Goal: Information Seeking & Learning: Learn about a topic

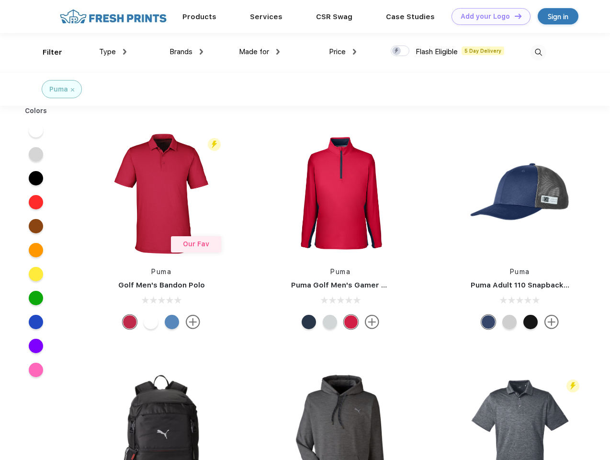
scroll to position [0, 0]
click at [488, 16] on link "Add your Logo Design Tool" at bounding box center [491, 16] width 79 height 17
click at [0, 0] on div "Design Tool" at bounding box center [0, 0] width 0 height 0
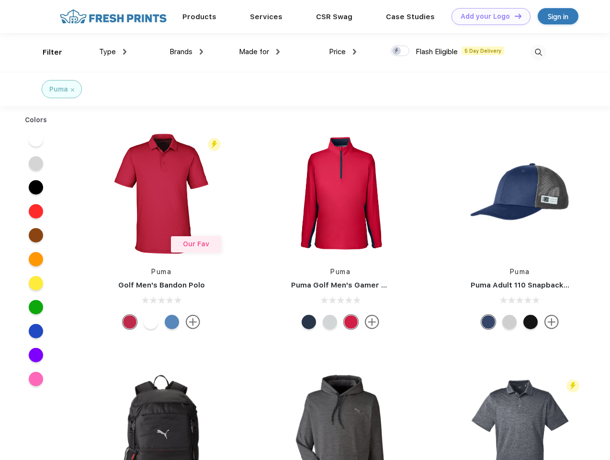
click at [514, 16] on link "Add your Logo Design Tool" at bounding box center [491, 16] width 79 height 17
click at [46, 52] on div "Filter" at bounding box center [53, 52] width 20 height 11
click at [113, 52] on span "Type" at bounding box center [107, 51] width 17 height 9
click at [186, 52] on span "Brands" at bounding box center [181, 51] width 23 height 9
click at [260, 52] on span "Made for" at bounding box center [254, 51] width 30 height 9
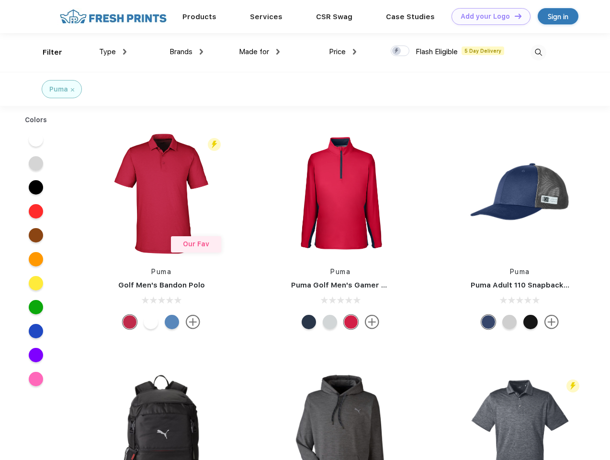
click at [343, 52] on span "Price" at bounding box center [337, 51] width 17 height 9
click at [401, 51] on div at bounding box center [400, 51] width 19 height 11
click at [397, 51] on input "checkbox" at bounding box center [394, 48] width 6 height 6
click at [539, 52] on img at bounding box center [539, 53] width 16 height 16
